Goal: Check status: Check status

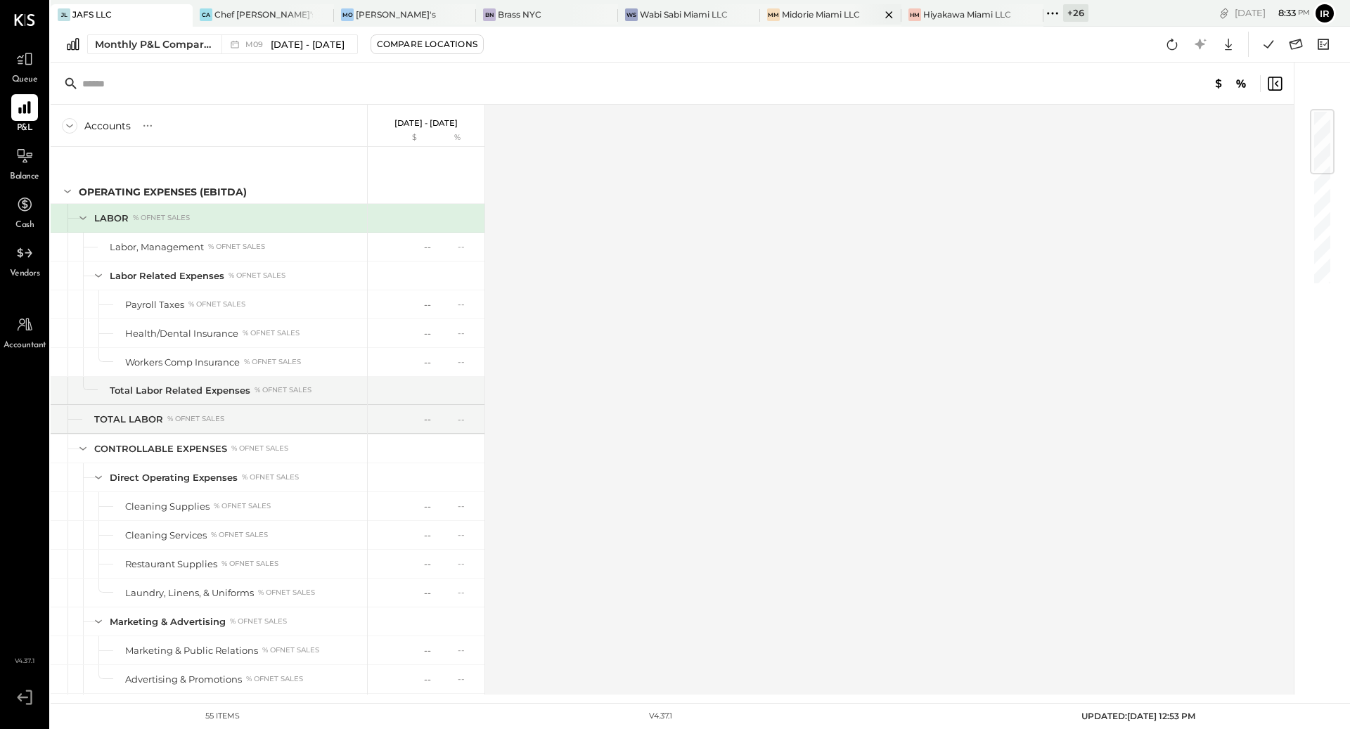
click at [765, 23] on div "MM Midorie Miami LLC" at bounding box center [831, 15] width 142 height 23
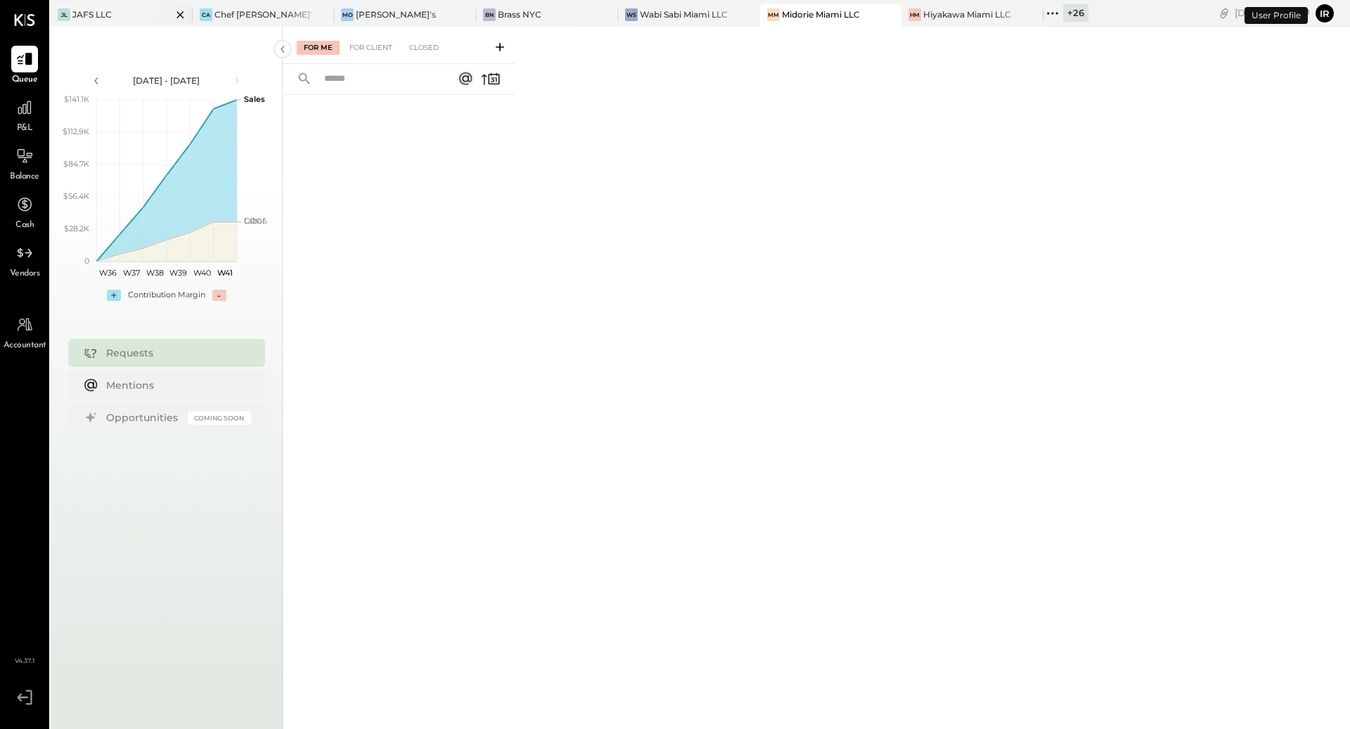
click at [177, 13] on icon at bounding box center [180, 14] width 7 height 7
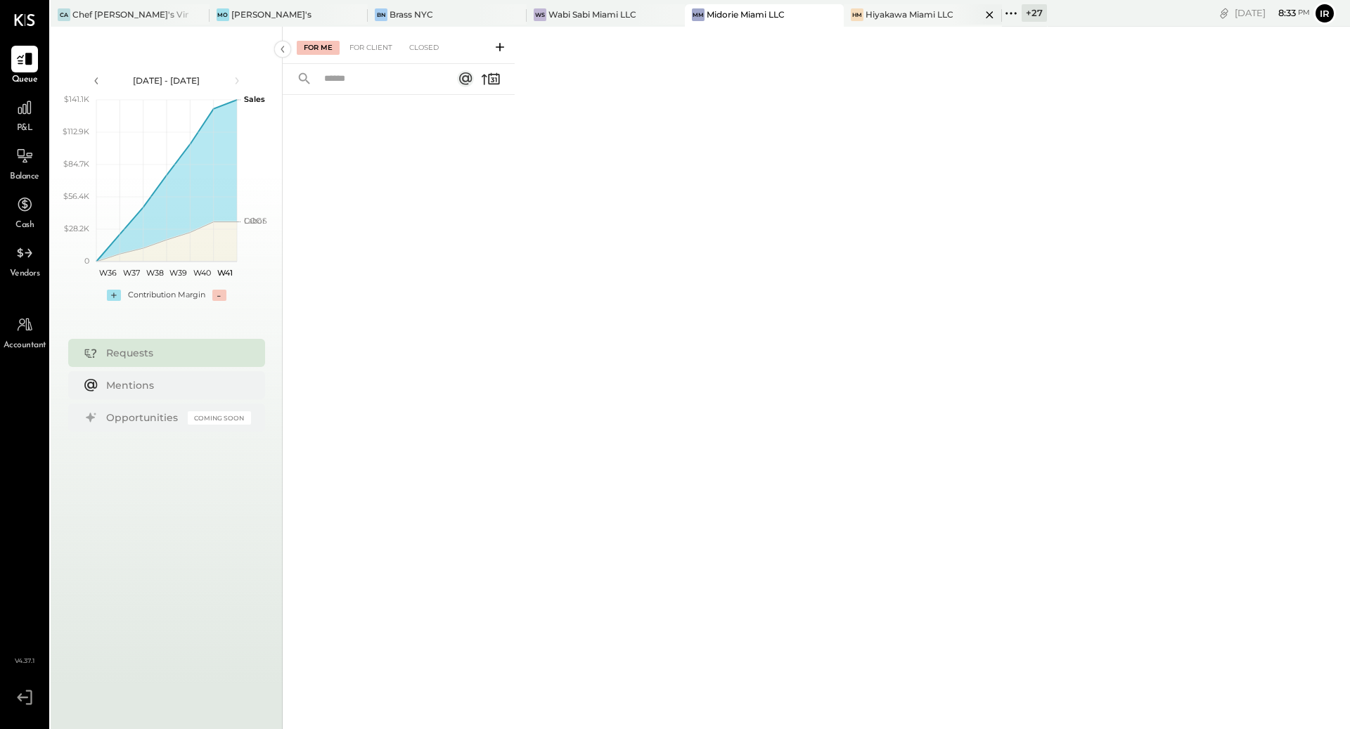
click at [851, 9] on div "HM" at bounding box center [857, 14] width 13 height 13
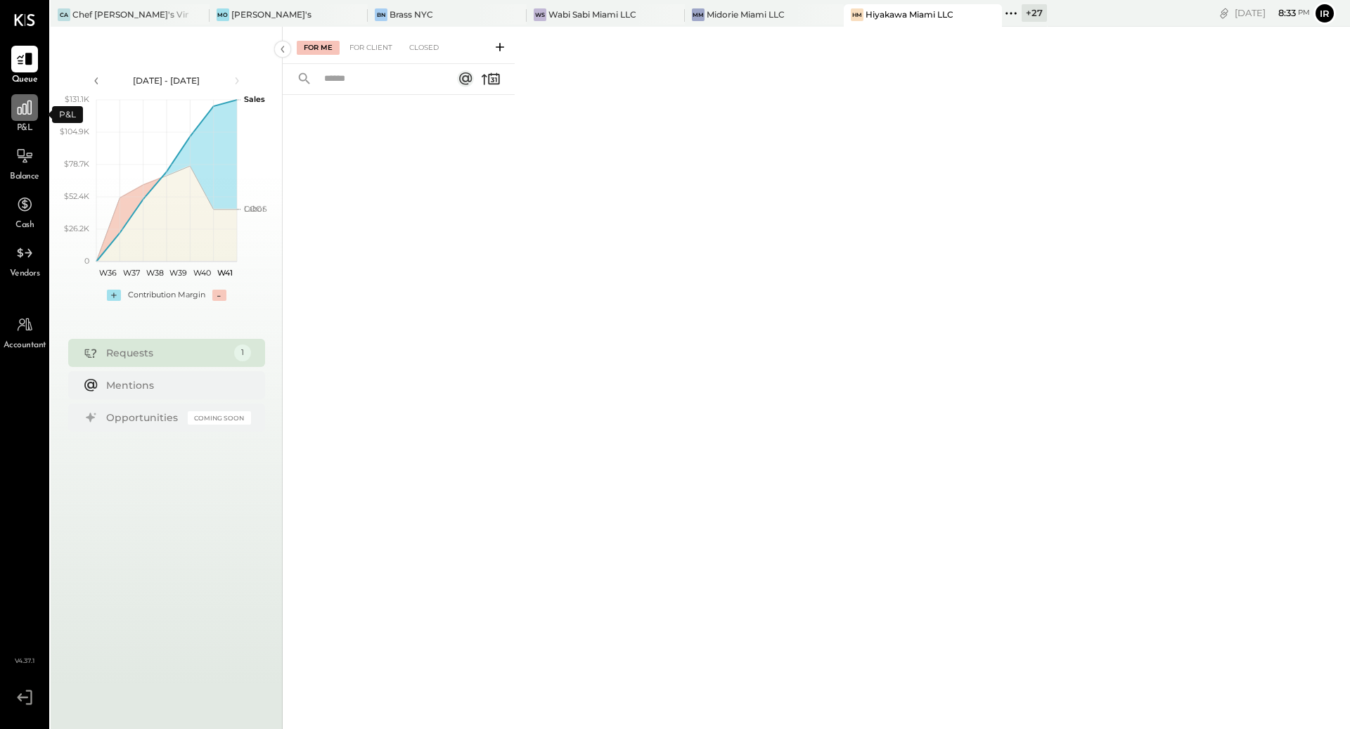
click at [21, 115] on icon at bounding box center [24, 107] width 18 height 18
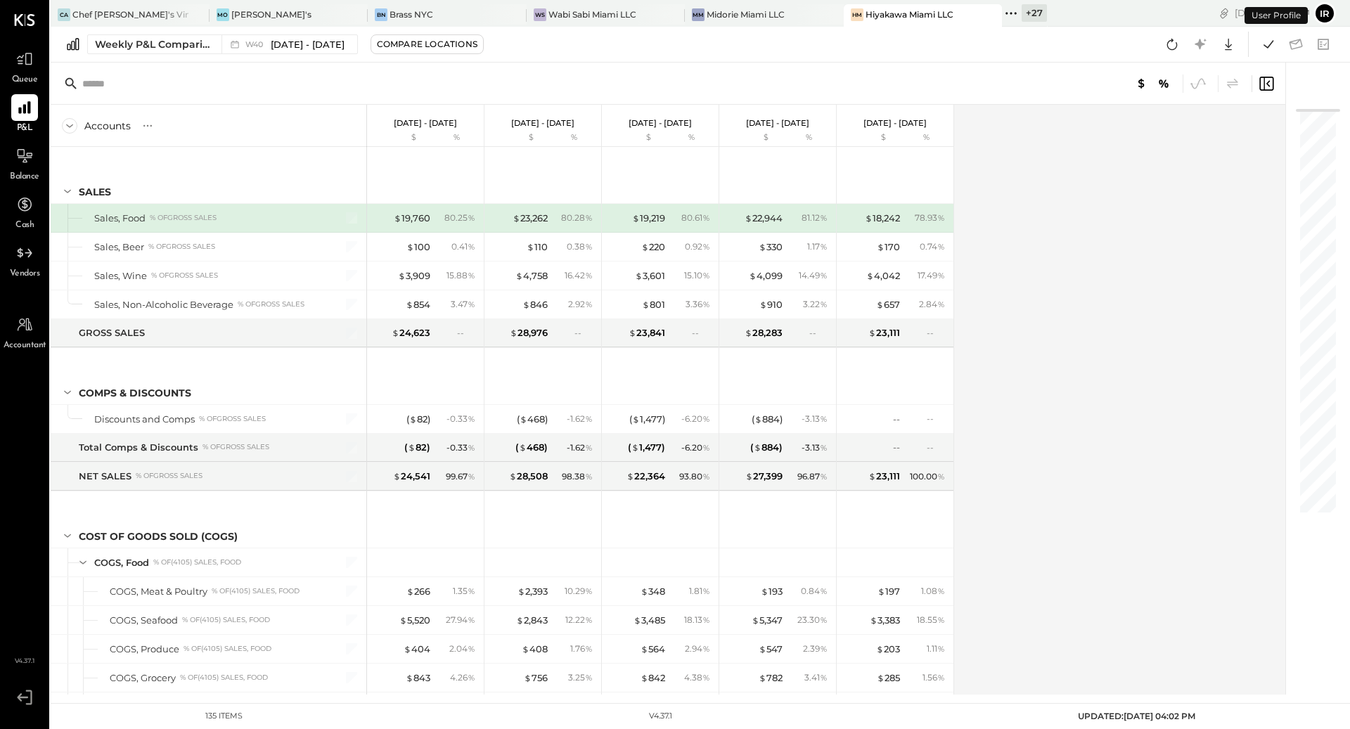
click at [159, 30] on div "Weekly P&L Comparison W40 [DATE] - [DATE] Compare Locations Google Sheets Excel" at bounding box center [701, 45] width 1300 height 36
click at [159, 41] on div "Weekly P&L Comparison" at bounding box center [154, 44] width 118 height 14
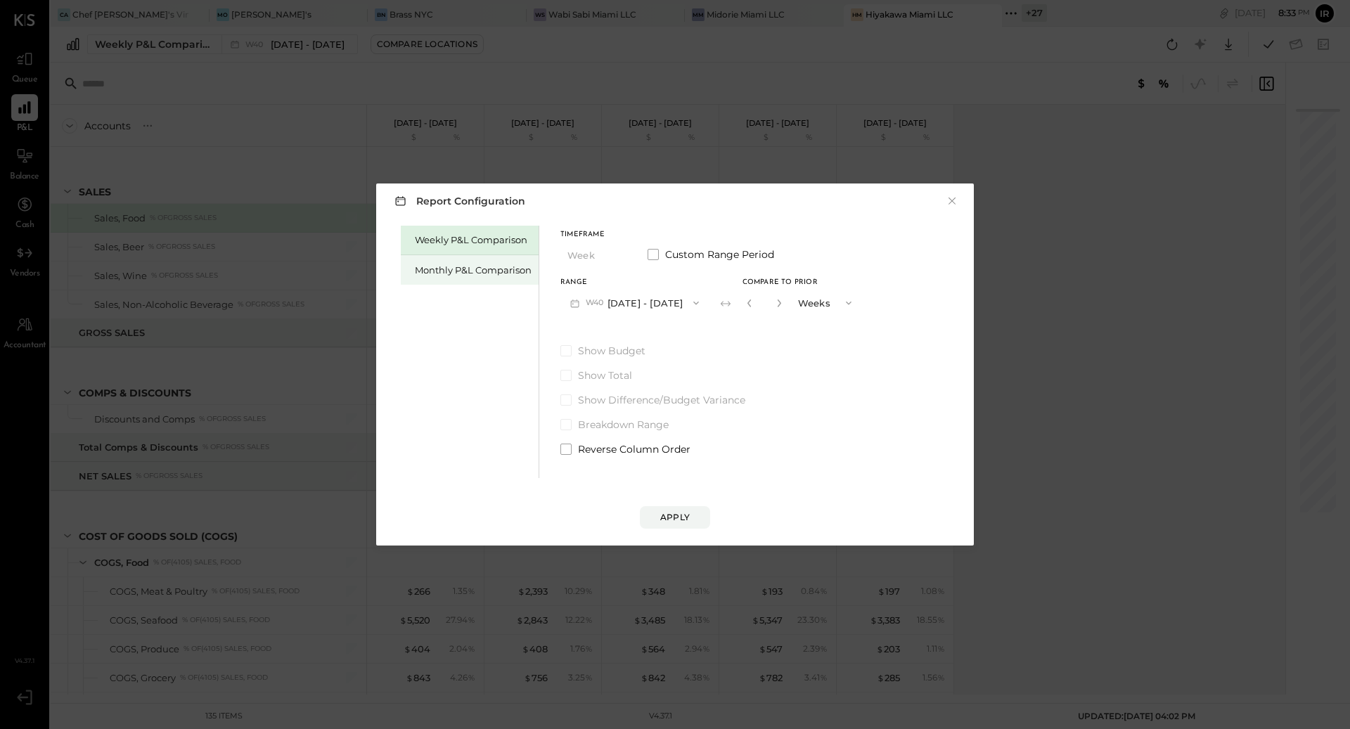
click at [497, 274] on div "Monthly P&L Comparison" at bounding box center [473, 270] width 117 height 13
click at [646, 312] on button "M10 [DATE] - [DATE]" at bounding box center [633, 303] width 146 height 26
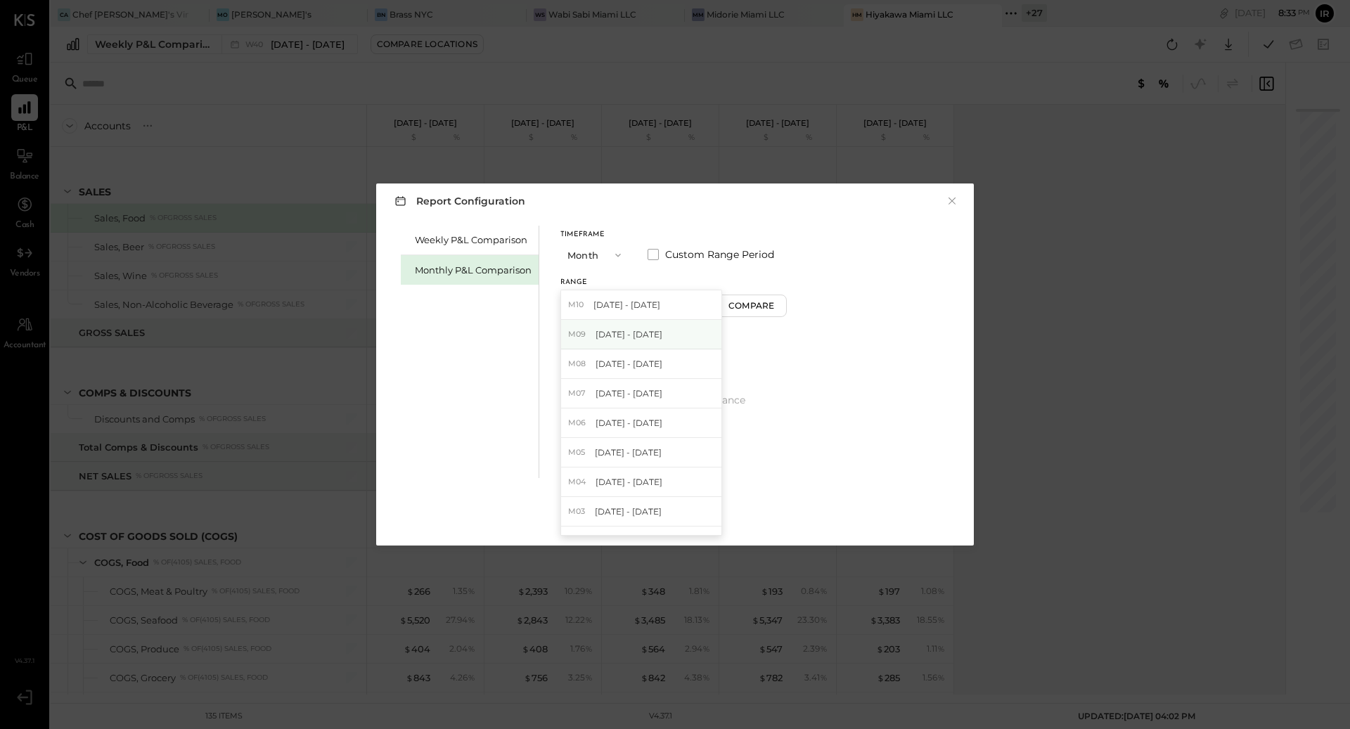
click at [639, 328] on span "[DATE] - [DATE]" at bounding box center [629, 334] width 67 height 12
click at [686, 518] on div "Apply" at bounding box center [675, 517] width 30 height 12
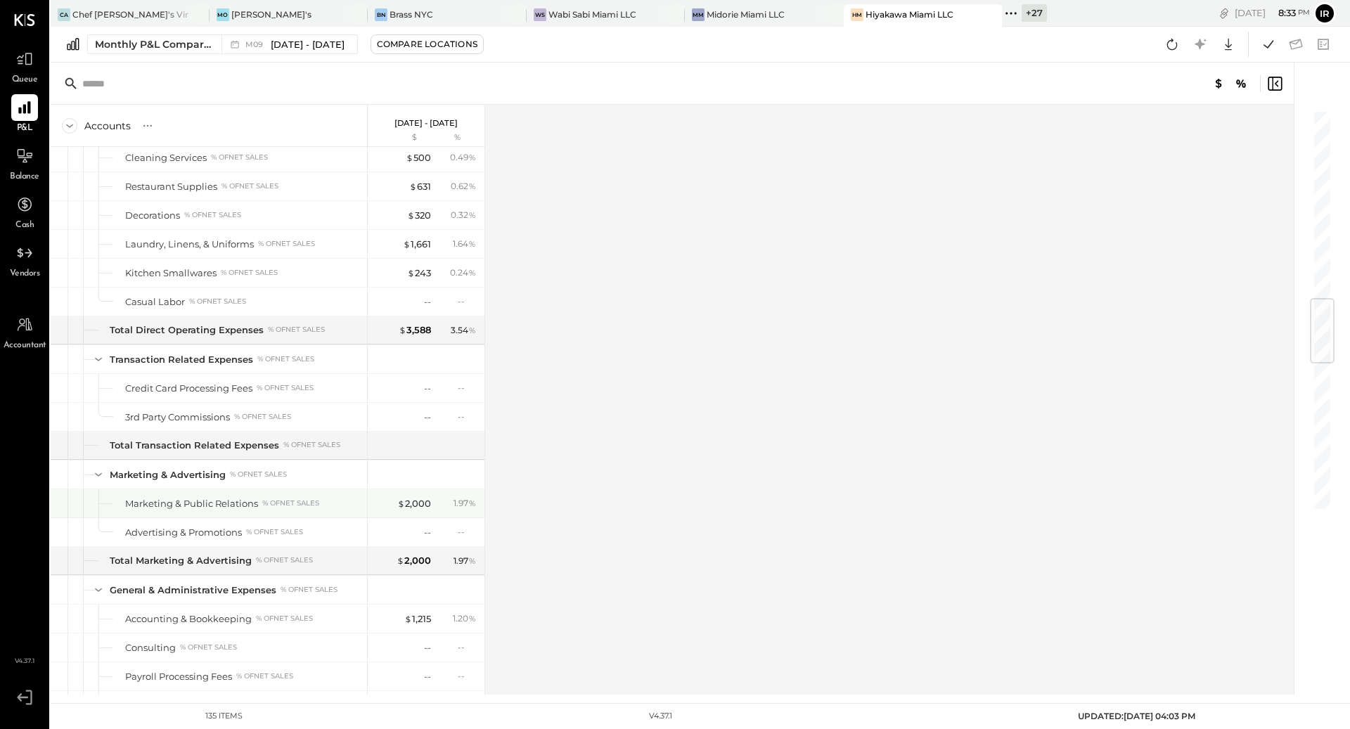
scroll to position [1589, 0]
